Goal: Transaction & Acquisition: Purchase product/service

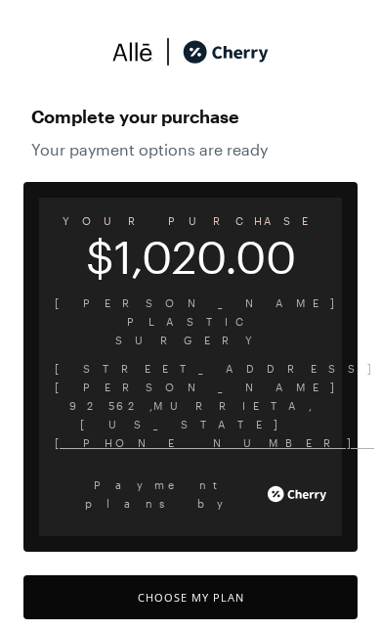
click at [227, 575] on button "Choose My Plan" at bounding box center [190, 597] width 334 height 44
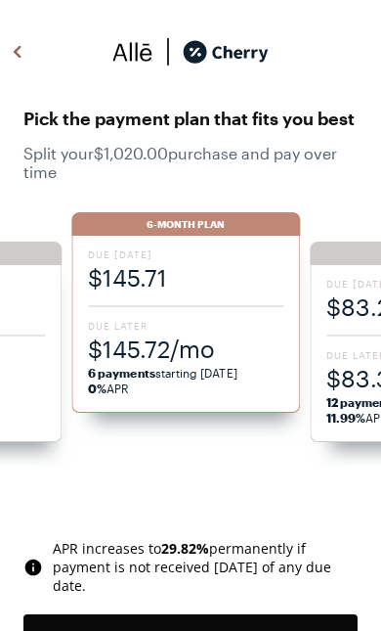
scroll to position [1636, 0]
click at [186, 313] on div "Due [DATE] $145.71 Due Later $145.72/mo 6 payments starting [DATE] 0% APR" at bounding box center [185, 324] width 229 height 177
click at [179, 304] on div "Due [DATE] $145.71 Due Later $145.72/mo 6 payments starting [DATE] 0% APR" at bounding box center [185, 324] width 229 height 177
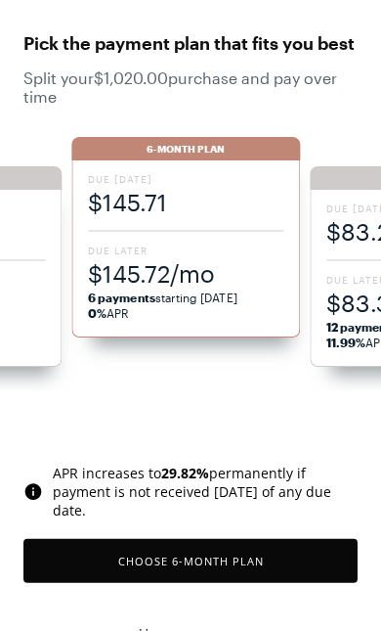
scroll to position [86, 0]
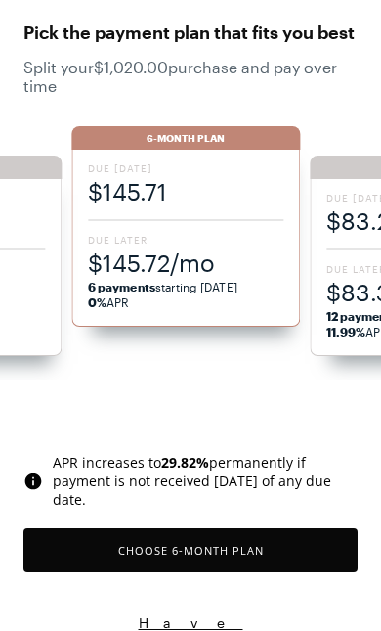
click at [224, 554] on button "Choose 6 -Month Plan" at bounding box center [190, 550] width 334 height 44
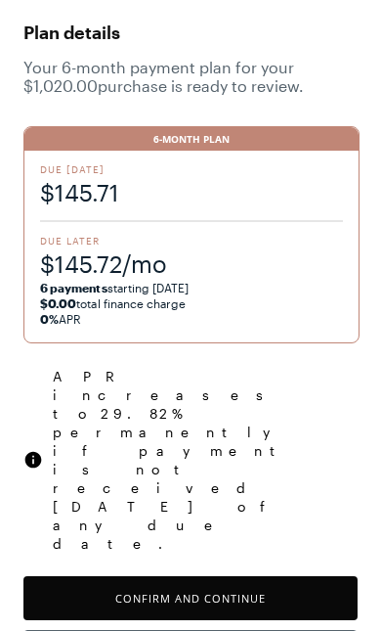
scroll to position [68, 0]
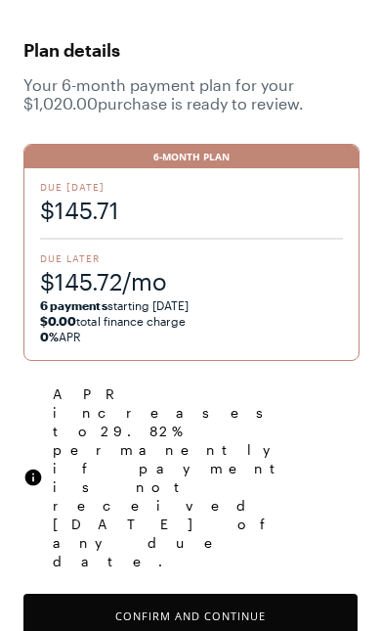
click at [207, 593] on button "Confirm and Continue" at bounding box center [190, 615] width 334 height 44
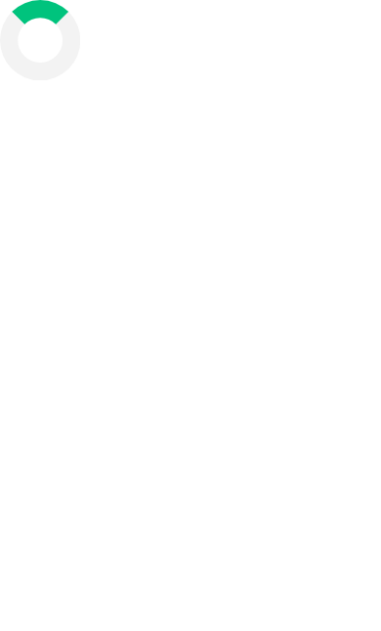
scroll to position [94, 0]
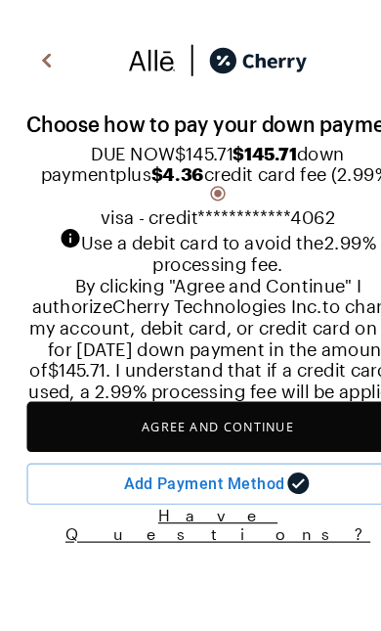
scroll to position [93, 0]
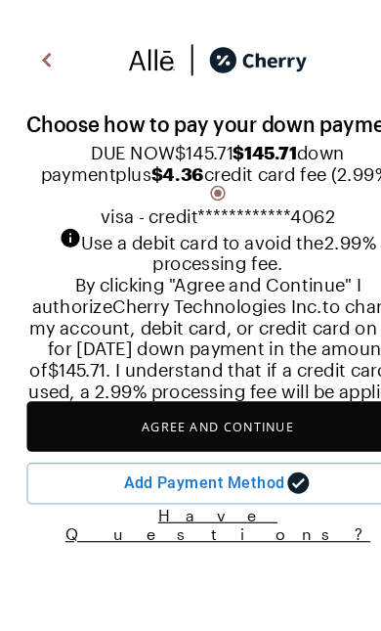
click at [204, 395] on button "Agree and Continue" at bounding box center [190, 373] width 334 height 44
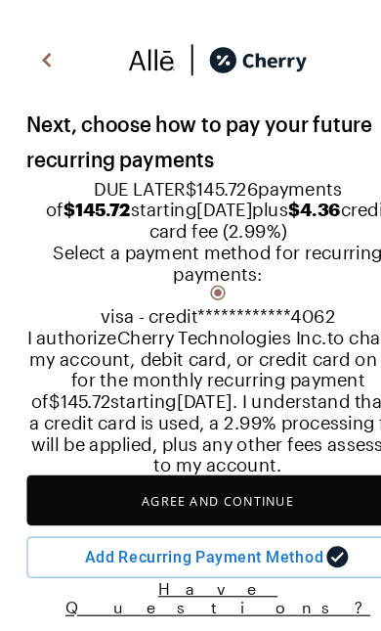
click at [194, 459] on button "Agree and Continue" at bounding box center [190, 437] width 334 height 44
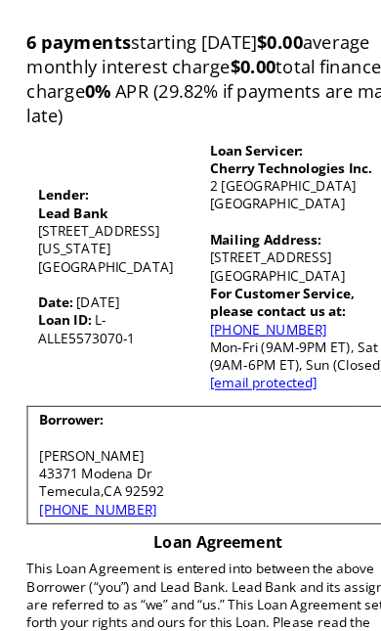
scroll to position [311, 0]
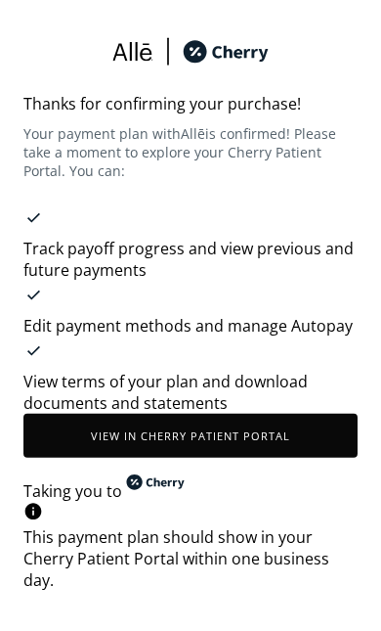
click at [129, 423] on button "View in Cherry patient portal" at bounding box center [190, 436] width 334 height 44
